Goal: Information Seeking & Learning: Learn about a topic

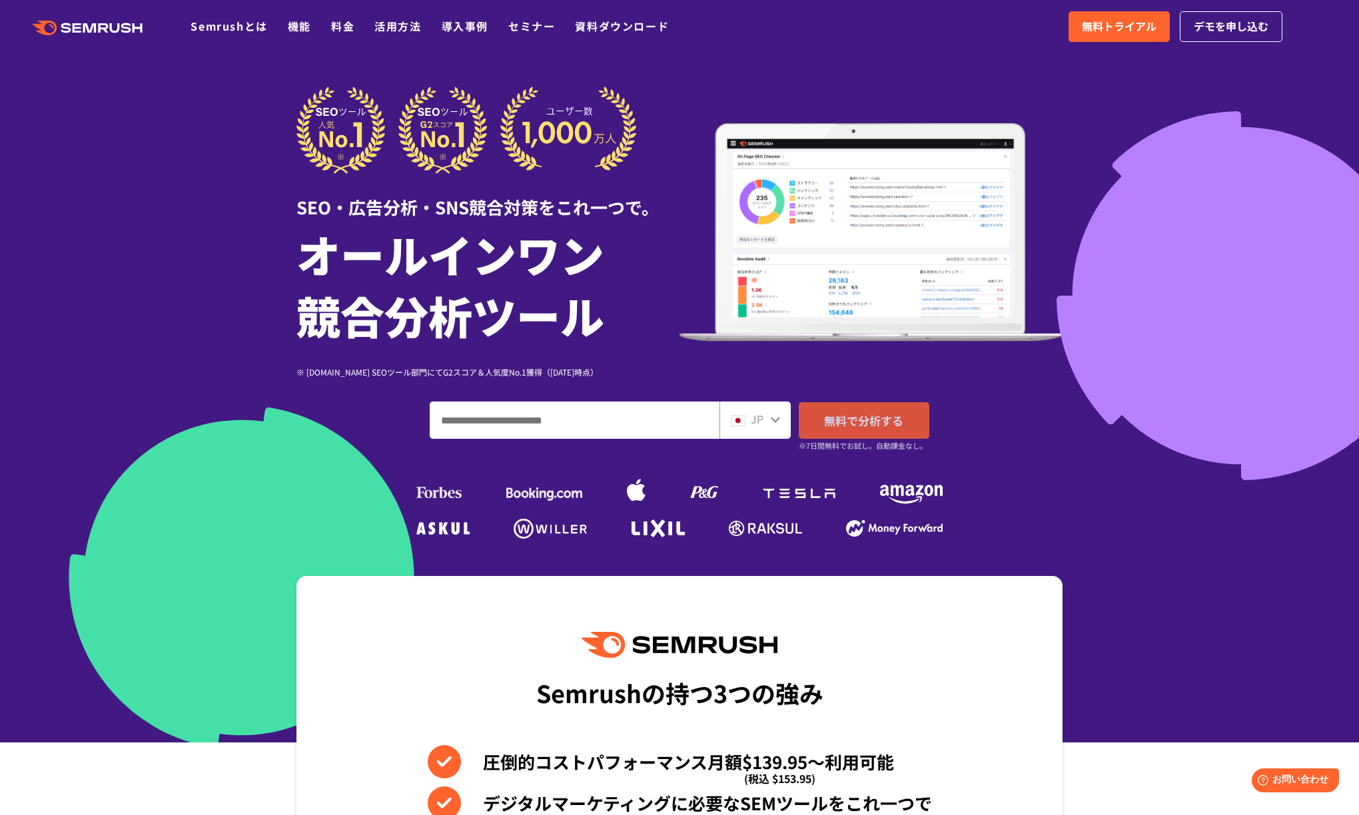
click at [867, 422] on span "無料で分析する" at bounding box center [863, 420] width 79 height 17
click at [304, 31] on link "機能" at bounding box center [299, 26] width 23 height 16
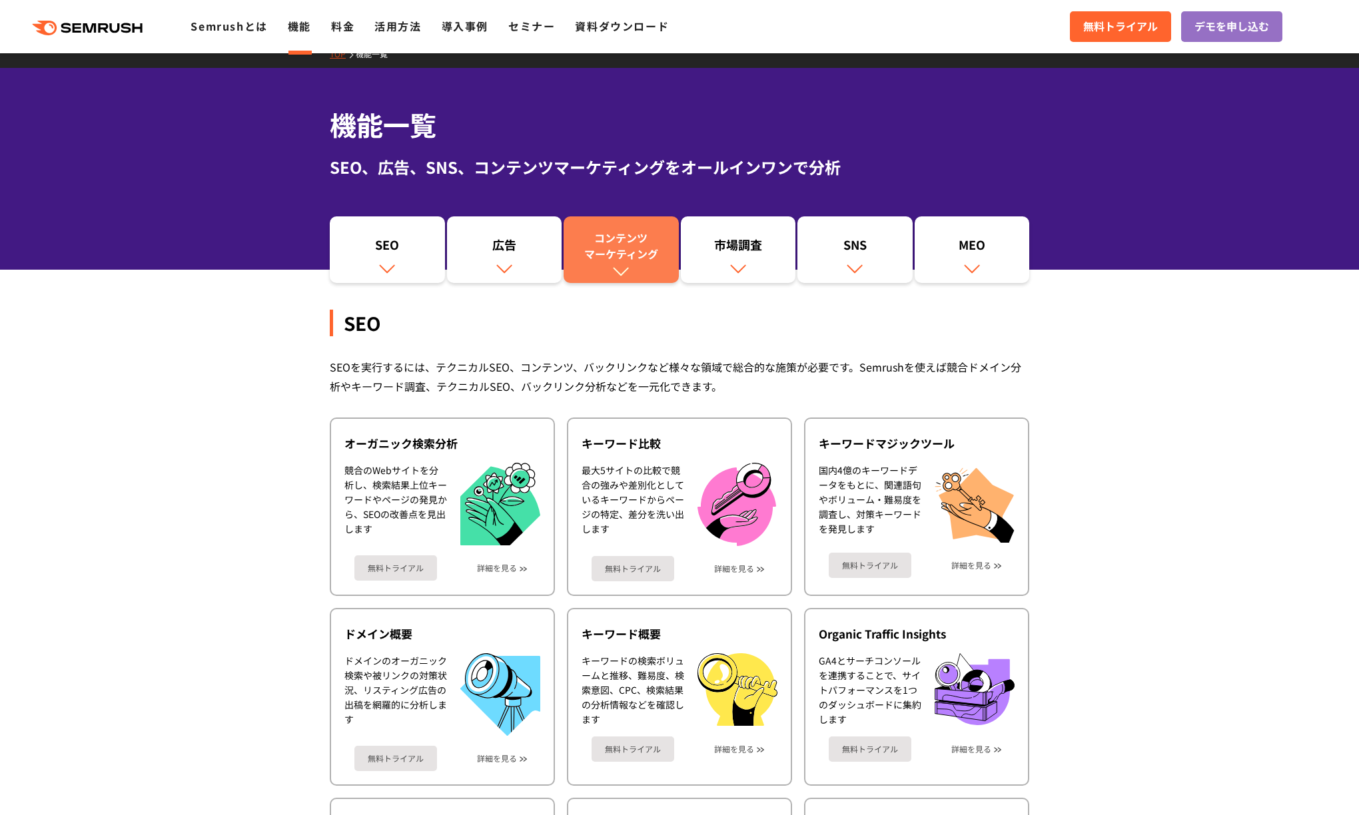
click at [663, 256] on div "コンテンツ マーケティング" at bounding box center [621, 246] width 102 height 32
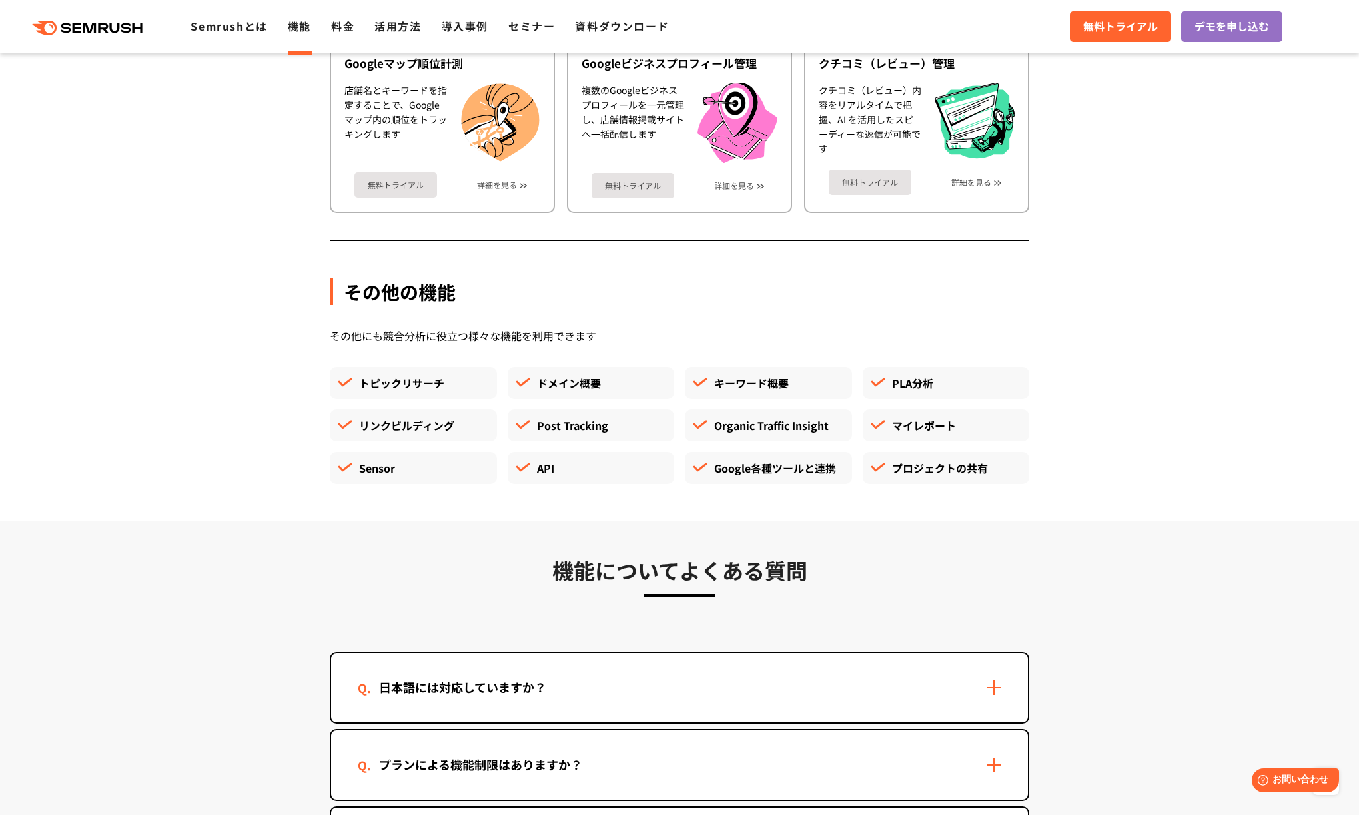
scroll to position [3374, 0]
